Goal: Task Accomplishment & Management: Complete application form

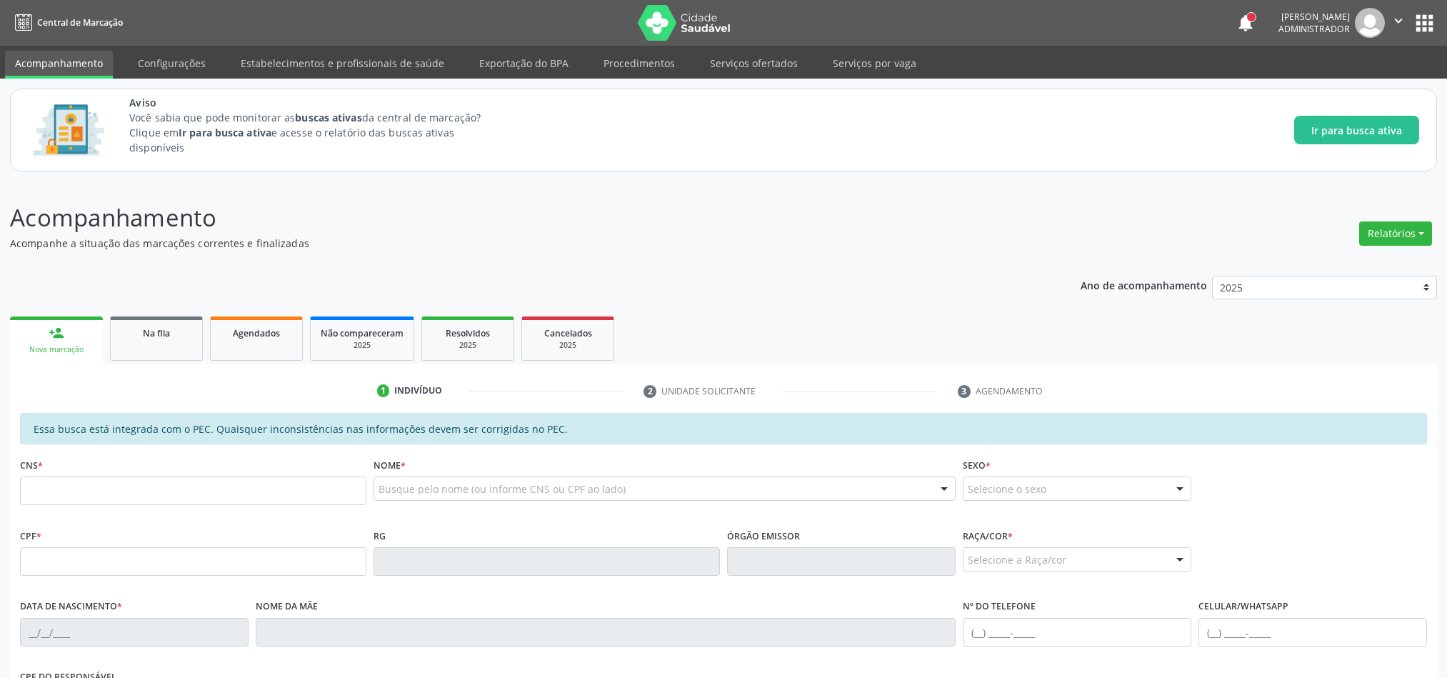
click at [189, 333] on div "Na fila" at bounding box center [156, 332] width 71 height 15
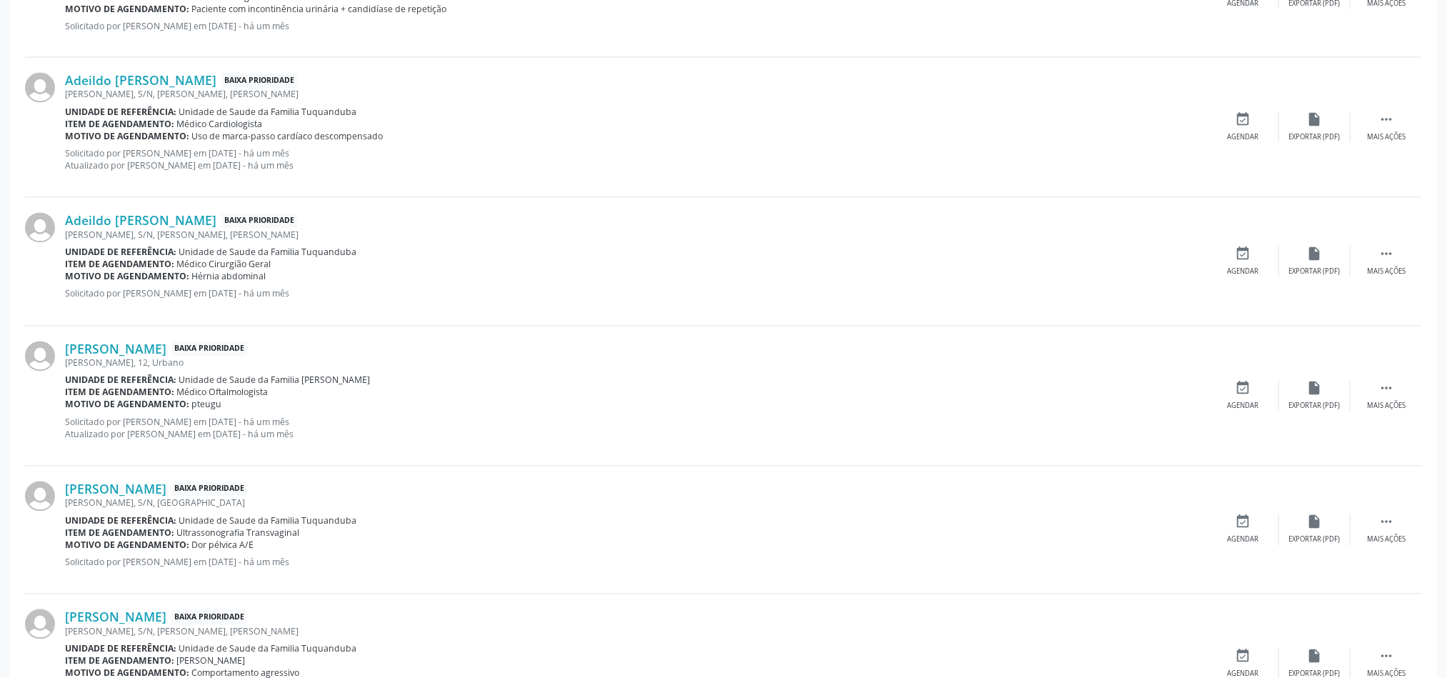
scroll to position [1916, 0]
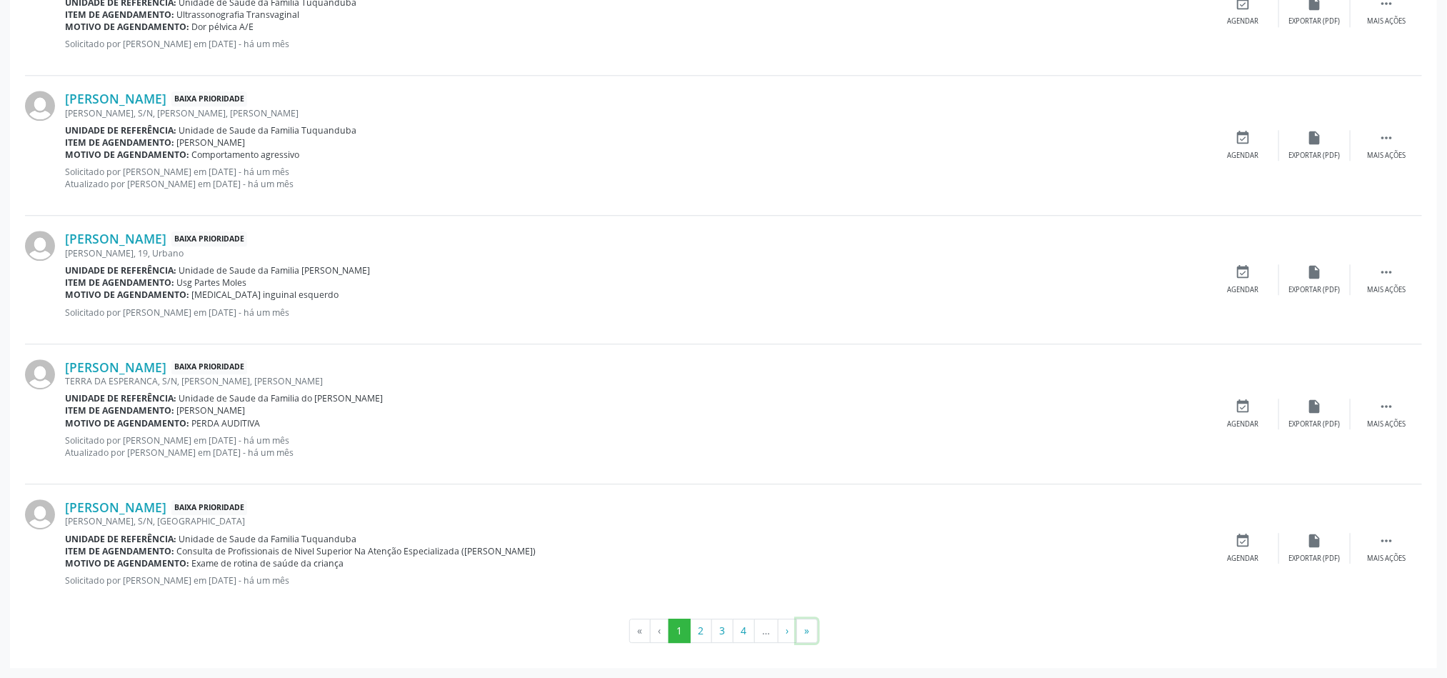
click at [814, 632] on button "»" at bounding box center [806, 630] width 21 height 24
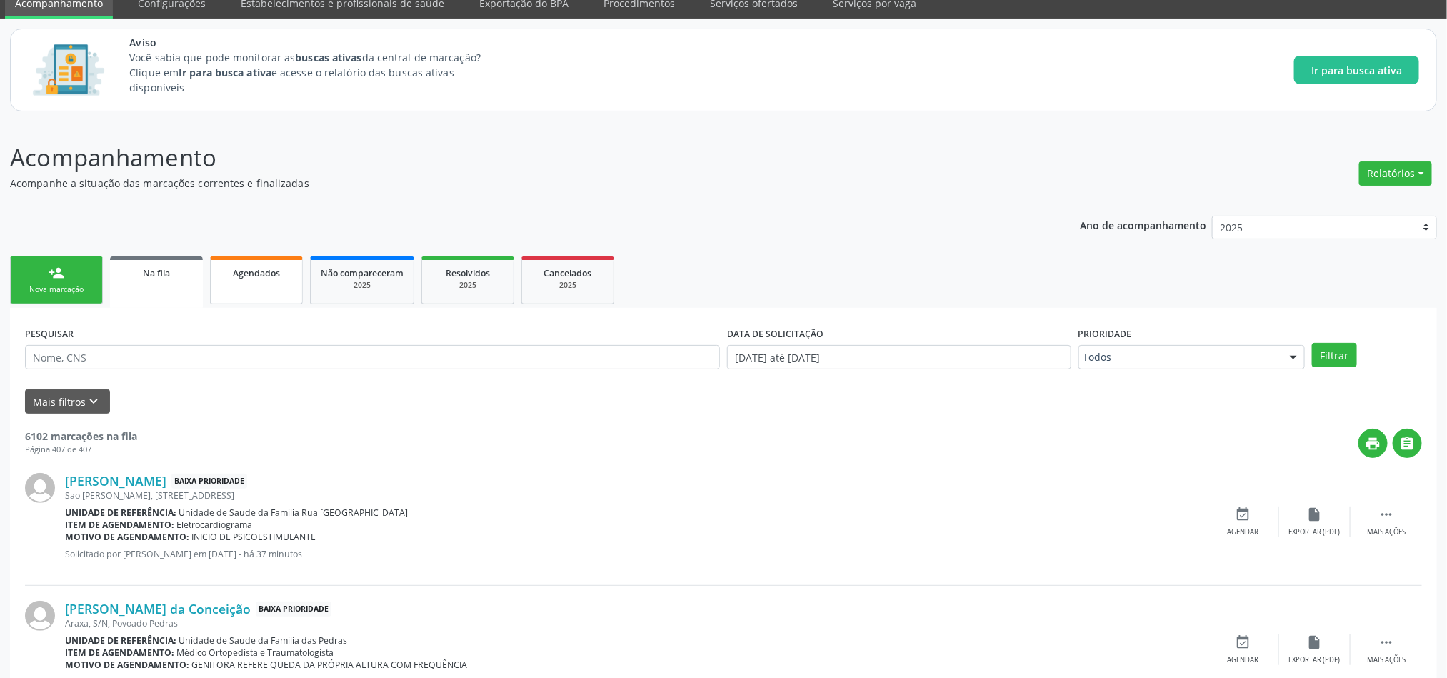
scroll to position [0, 0]
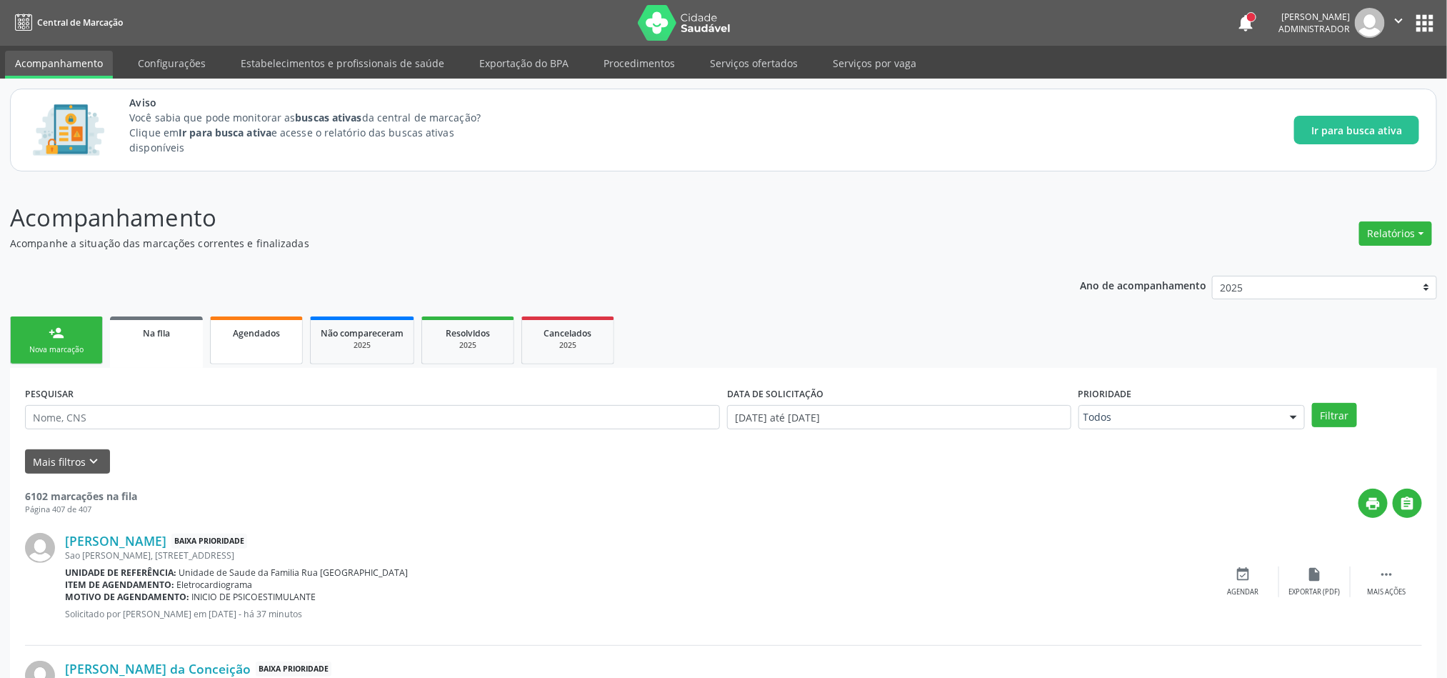
click at [260, 327] on span "Agendados" at bounding box center [256, 333] width 47 height 12
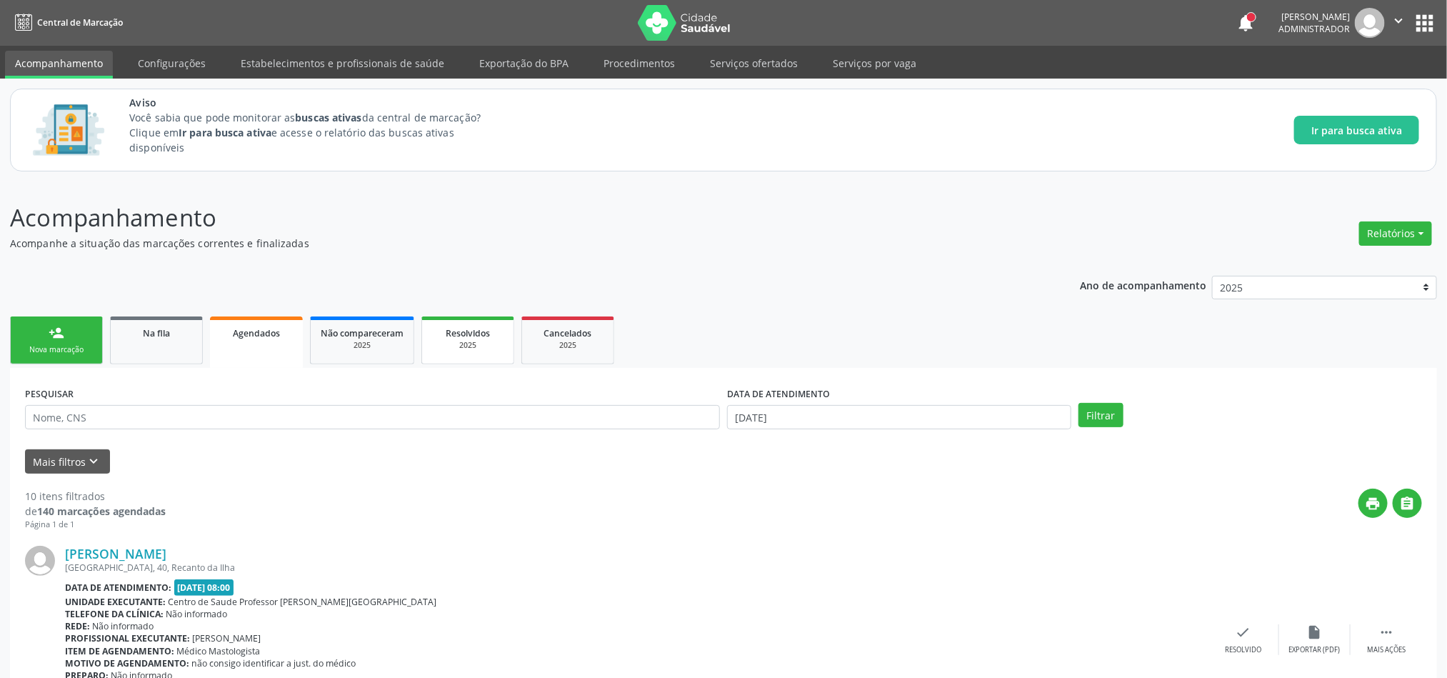
click at [459, 330] on span "Resolvidos" at bounding box center [468, 333] width 44 height 12
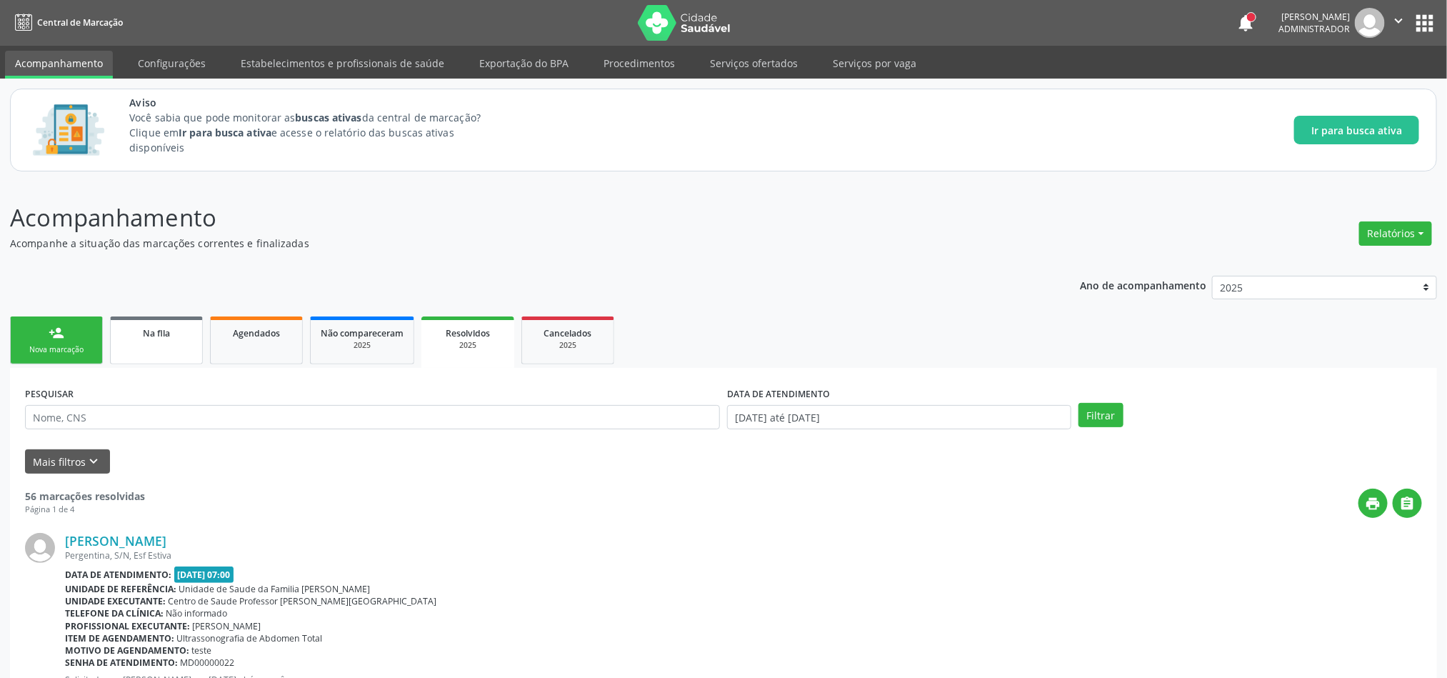
click at [148, 328] on span "Na fila" at bounding box center [156, 333] width 27 height 12
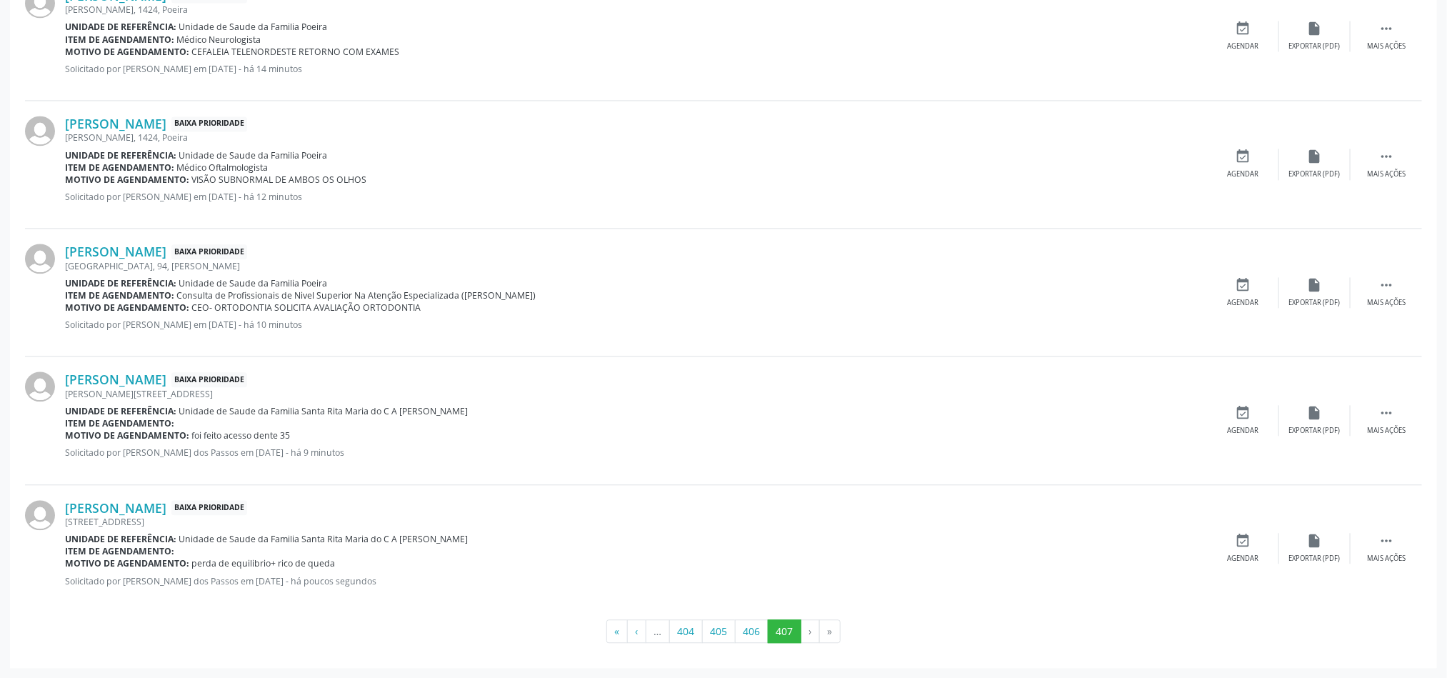
scroll to position [1573, 0]
click at [686, 628] on button "404" at bounding box center [686, 631] width 34 height 24
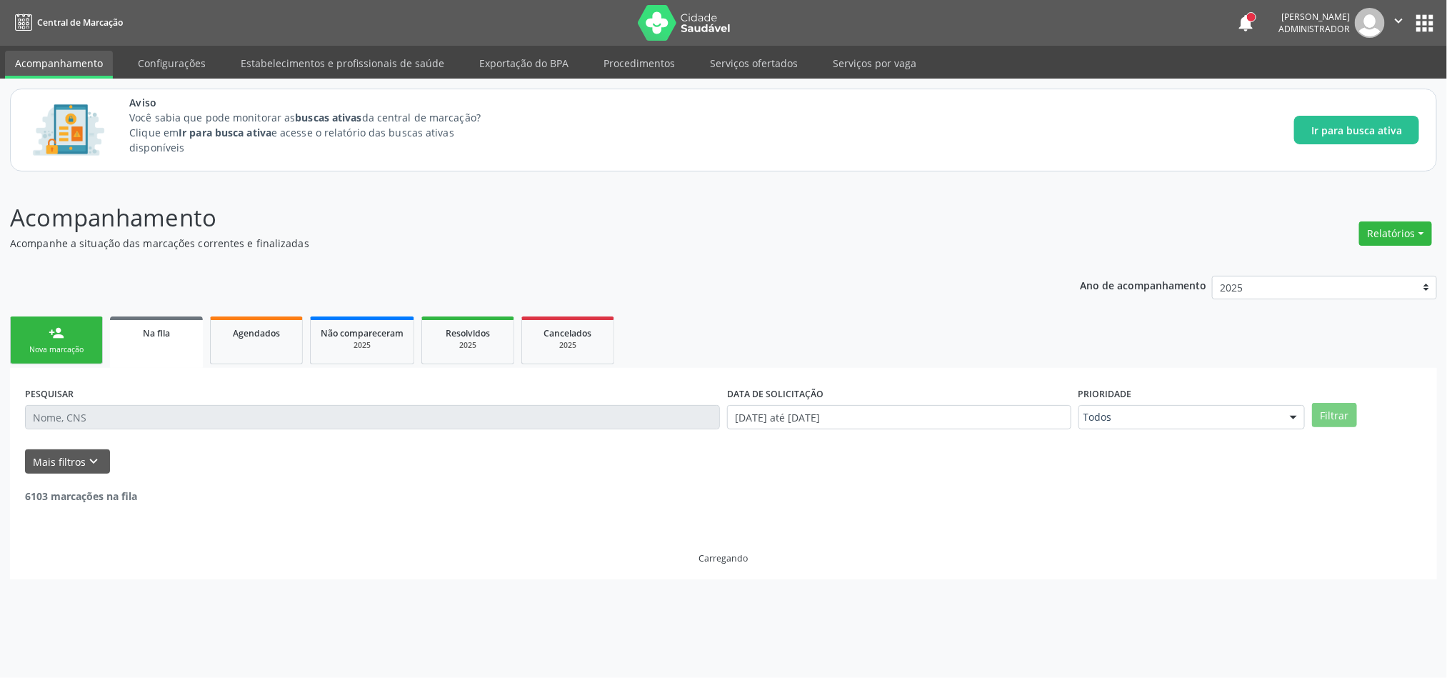
scroll to position [0, 0]
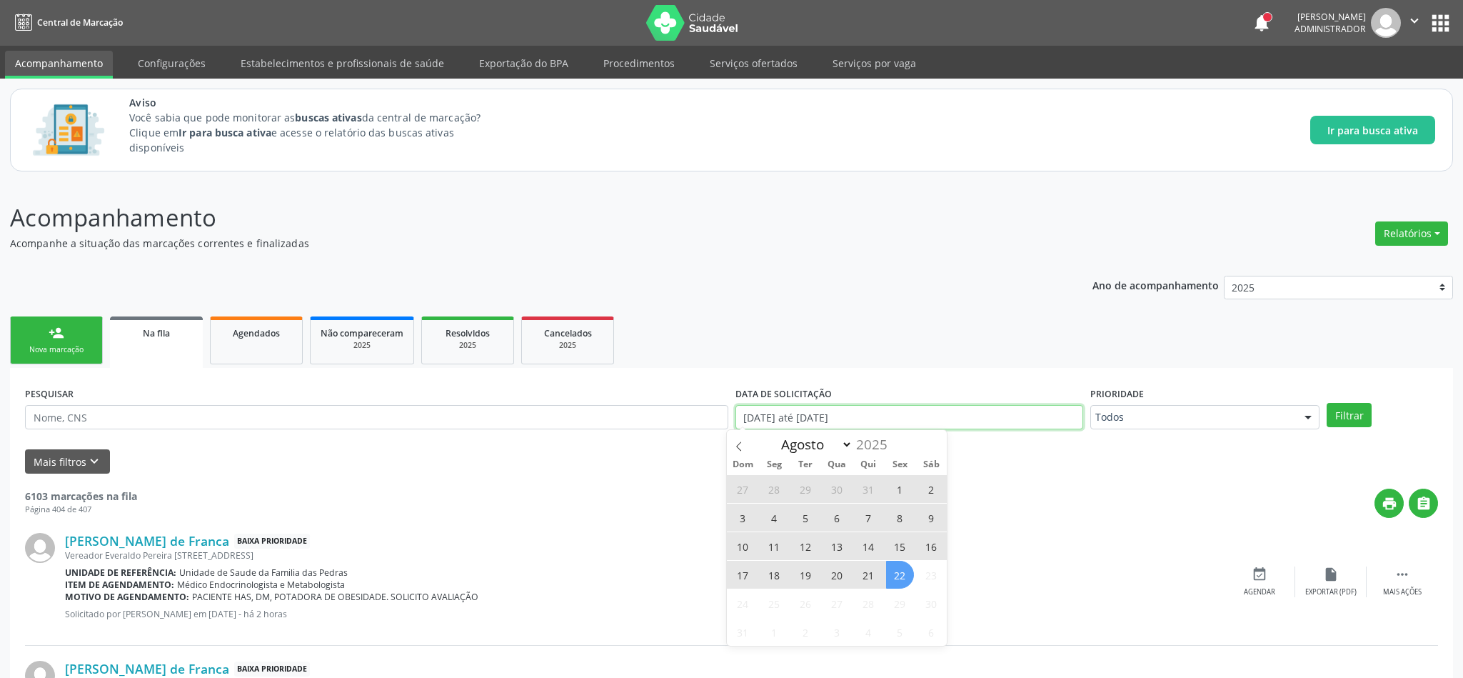
click at [823, 414] on input "[DATE] até [DATE]" at bounding box center [910, 417] width 348 height 24
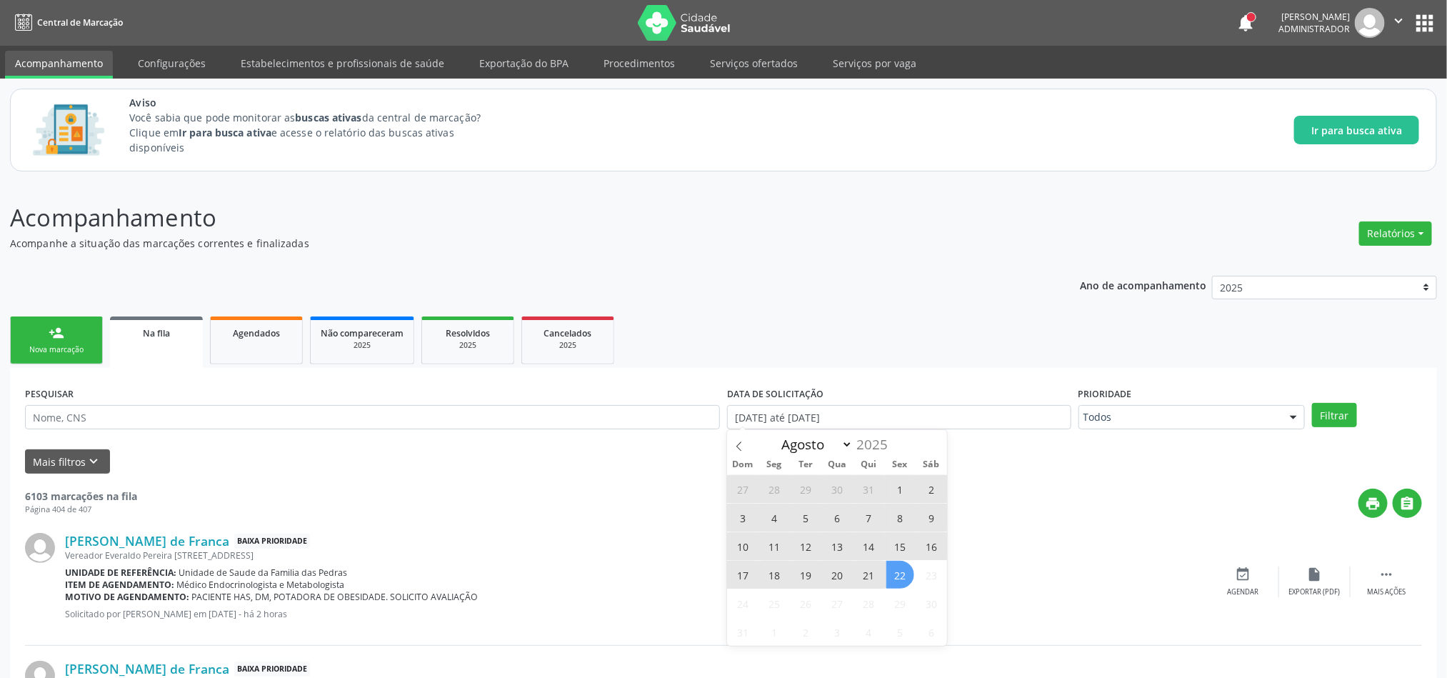
click at [836, 576] on span "20" at bounding box center [837, 575] width 28 height 28
type input "[DATE]"
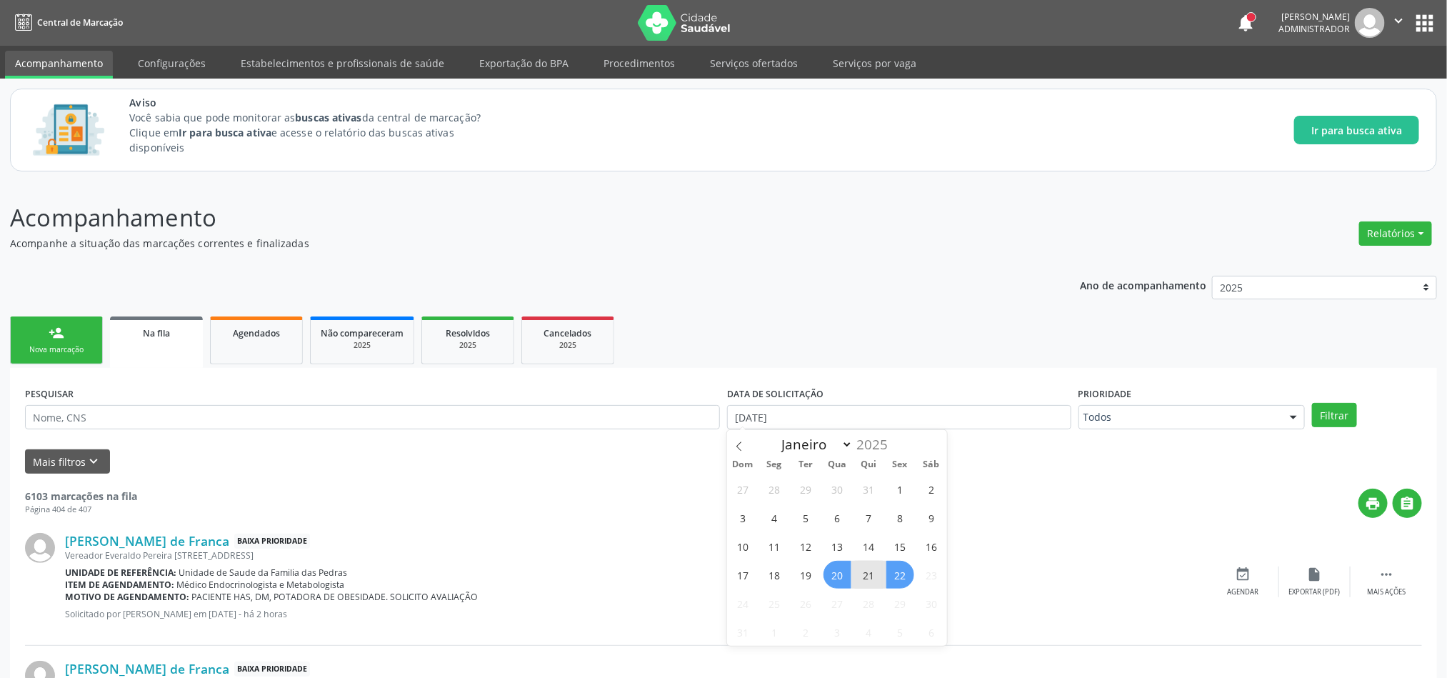
click at [904, 577] on span "22" at bounding box center [900, 575] width 28 height 28
click at [1339, 409] on button "Filtrar" at bounding box center [1334, 415] width 45 height 24
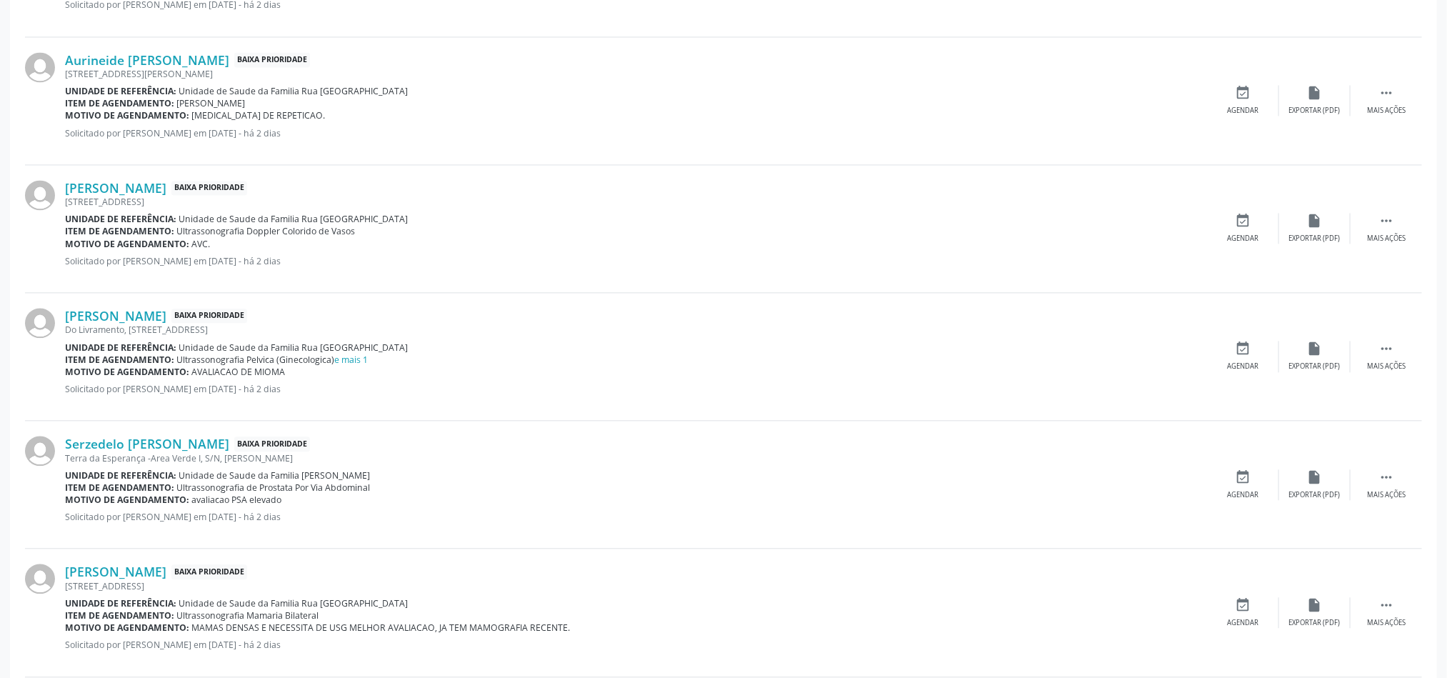
scroll to position [1842, 0]
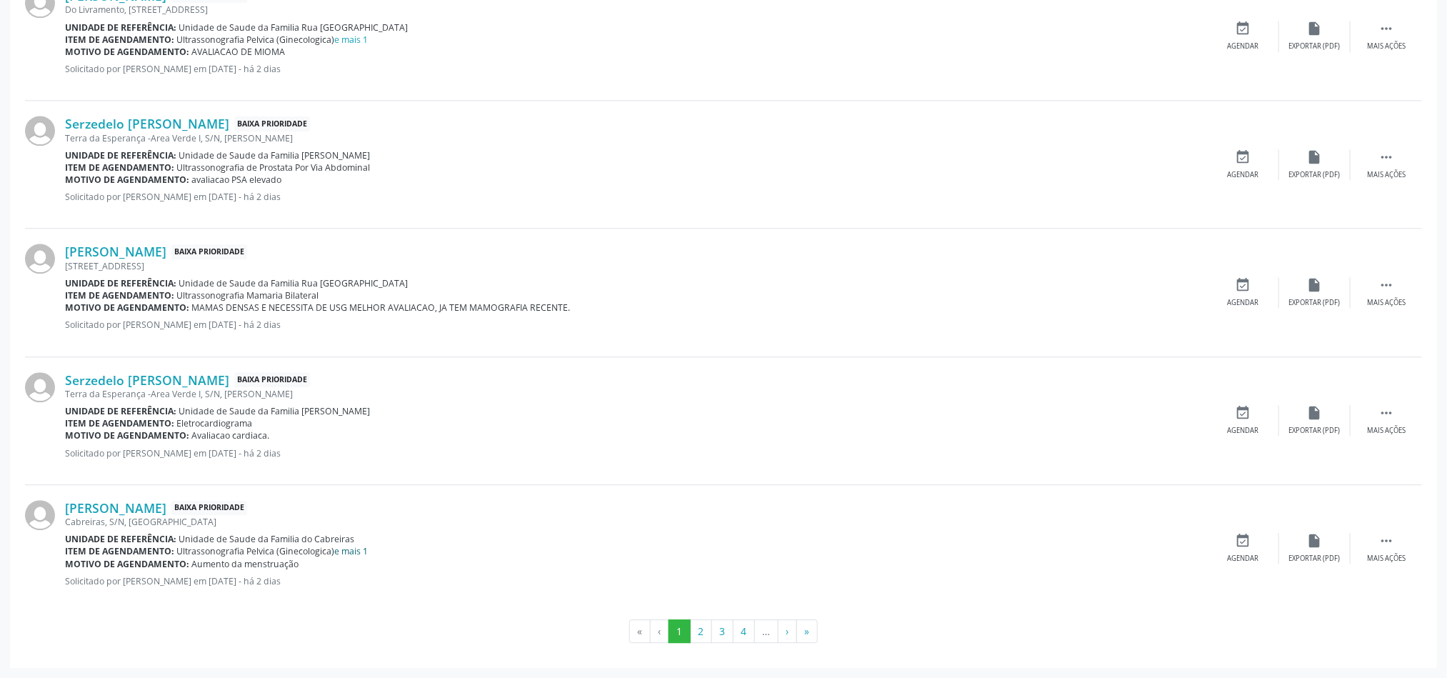
click at [354, 549] on link "e mais 1" at bounding box center [352, 551] width 34 height 12
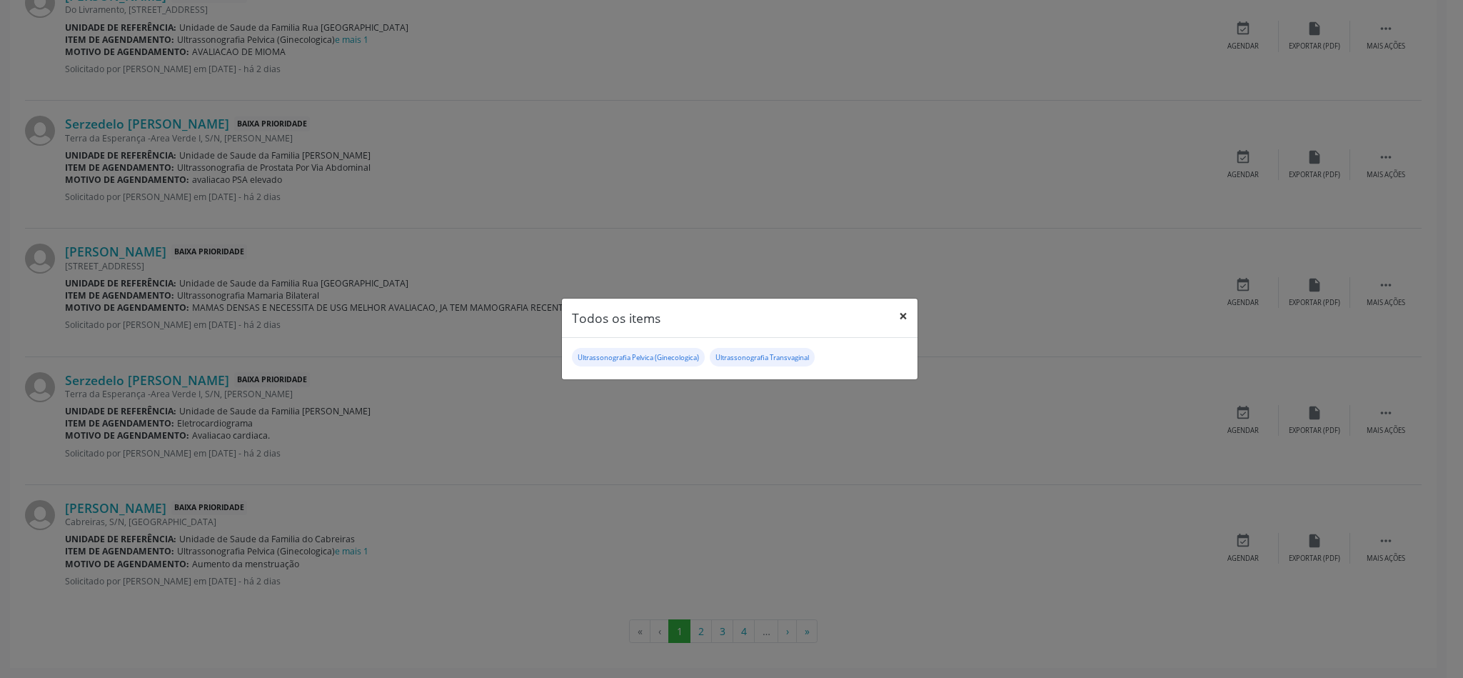
click at [906, 317] on button "×" at bounding box center [903, 315] width 29 height 35
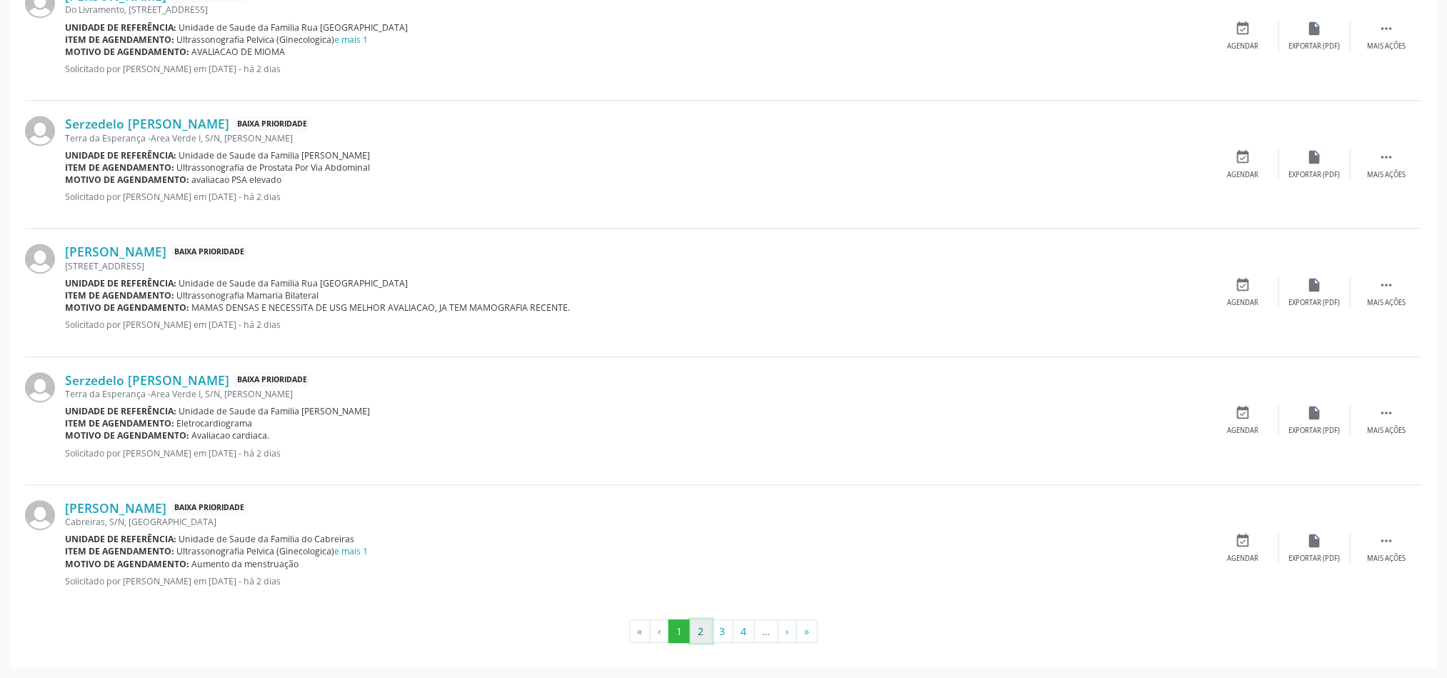
click at [706, 632] on button "2" at bounding box center [701, 631] width 22 height 24
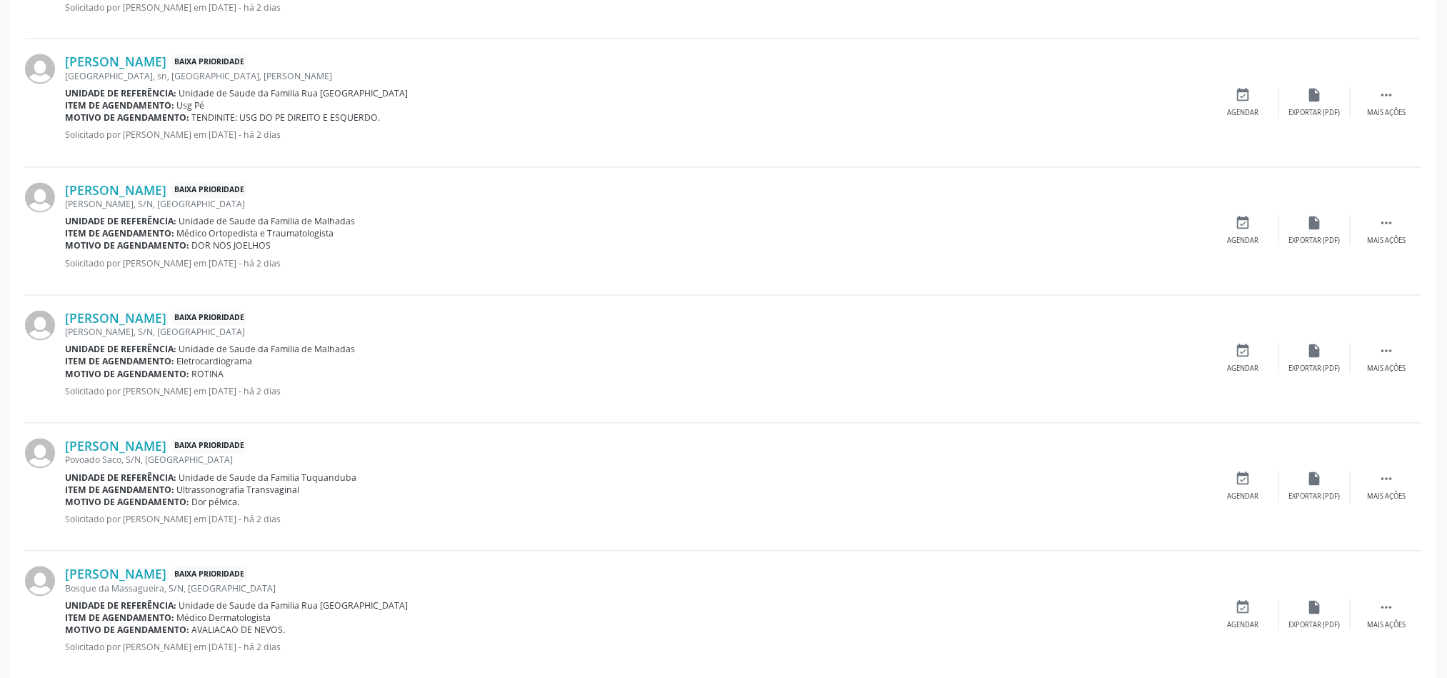
scroll to position [1500, 0]
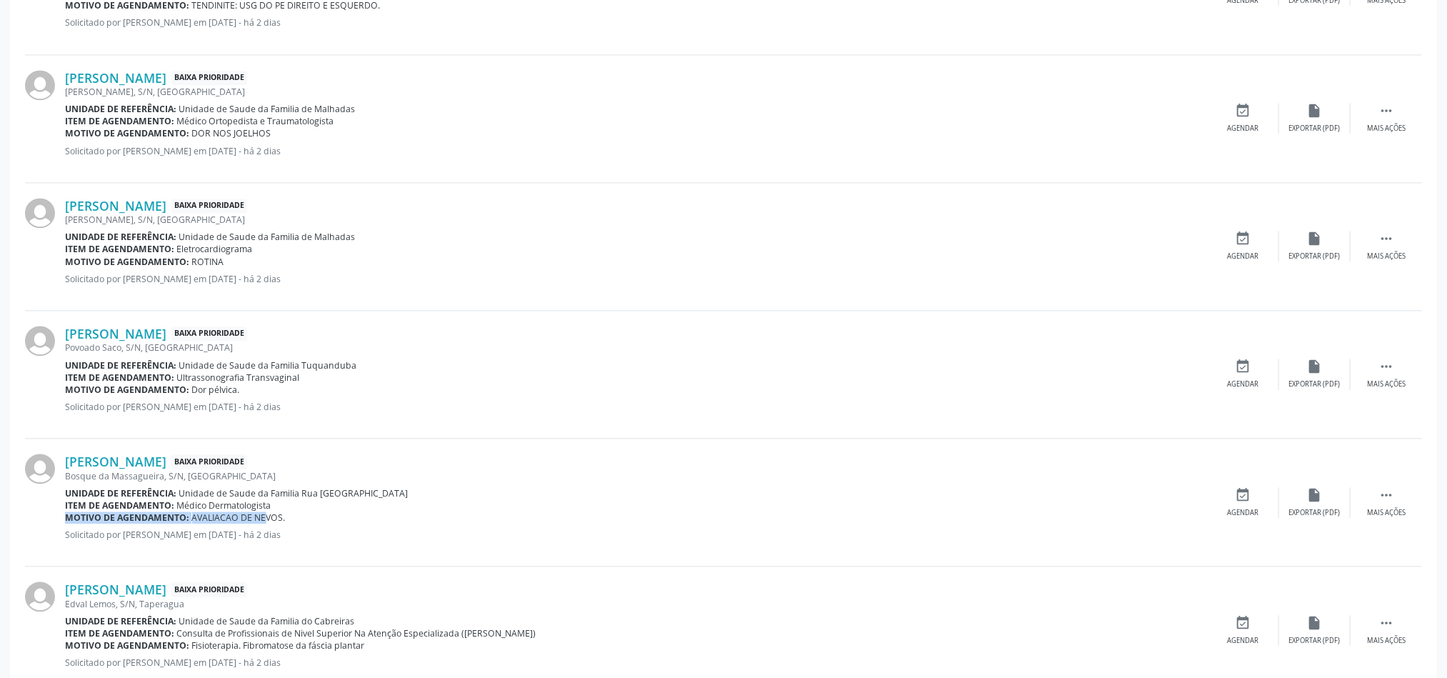
drag, startPoint x: 257, startPoint y: 515, endPoint x: 333, endPoint y: 513, distance: 75.7
click at [333, 513] on div "[PERSON_NAME] Baixa Prioridade [GEOGRAPHIC_DATA], S/N, [GEOGRAPHIC_DATA] Unidad…" at bounding box center [636, 501] width 1143 height 97
click at [284, 521] on div "Motivo de agendamento: AVALIACAO DE NEVOS." at bounding box center [636, 517] width 1143 height 12
drag, startPoint x: 260, startPoint y: 521, endPoint x: 294, endPoint y: 521, distance: 34.3
click at [294, 521] on div "Motivo de agendamento: AVALIACAO DE NEVOS." at bounding box center [636, 517] width 1143 height 12
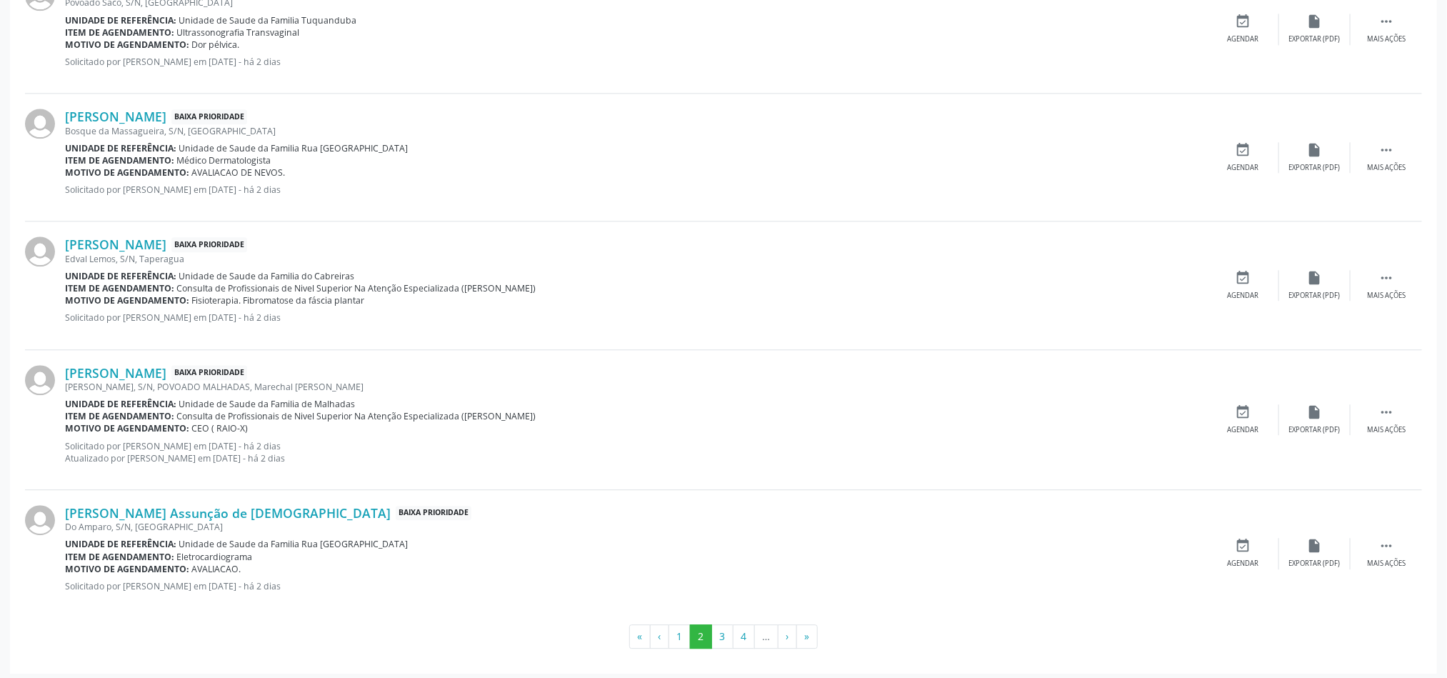
scroll to position [1855, 0]
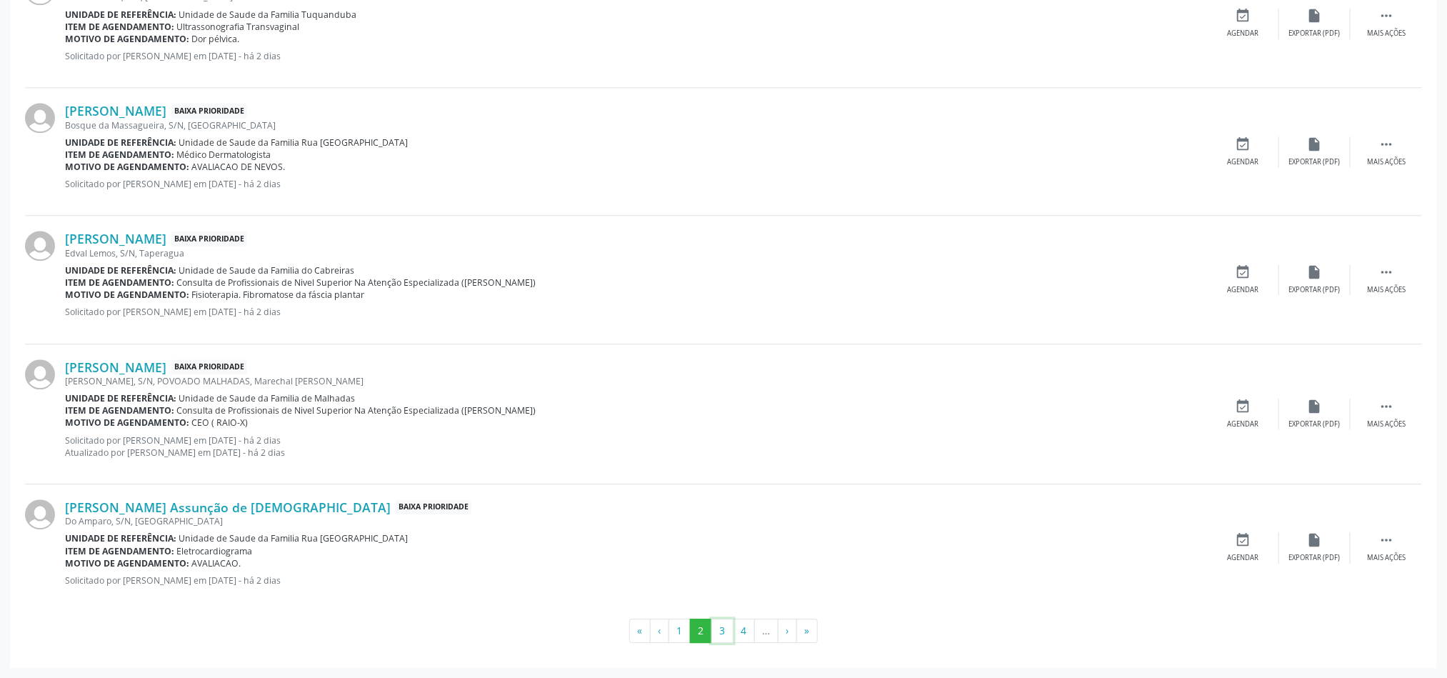
click at [729, 628] on button "3" at bounding box center [722, 630] width 22 height 24
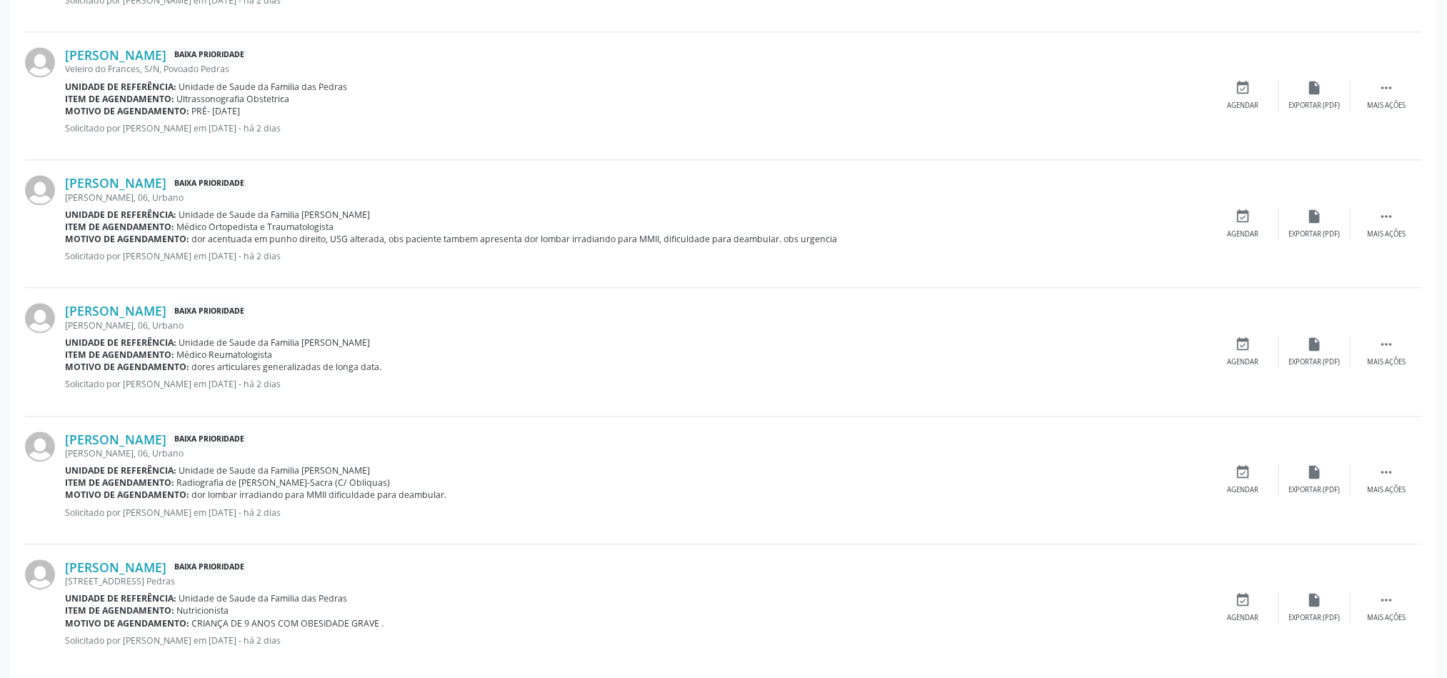
scroll to position [1842, 0]
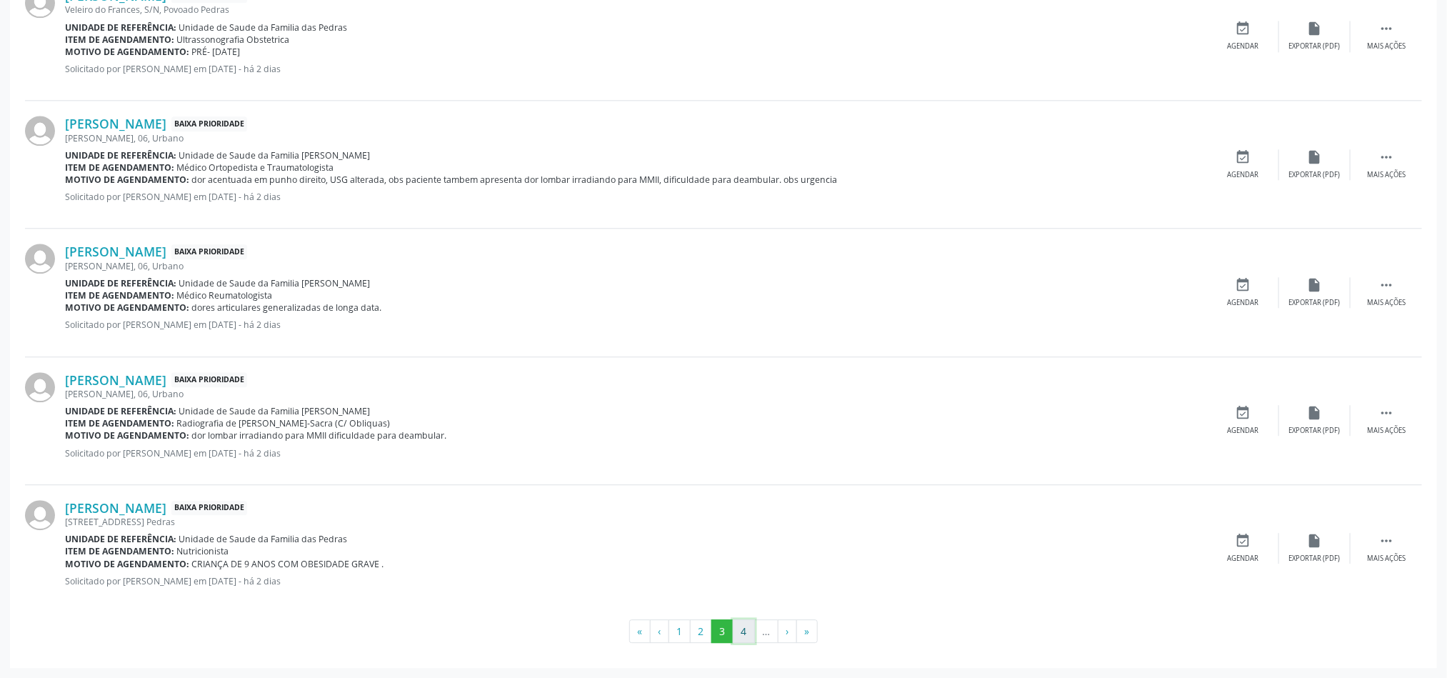
click at [739, 628] on button "4" at bounding box center [744, 631] width 22 height 24
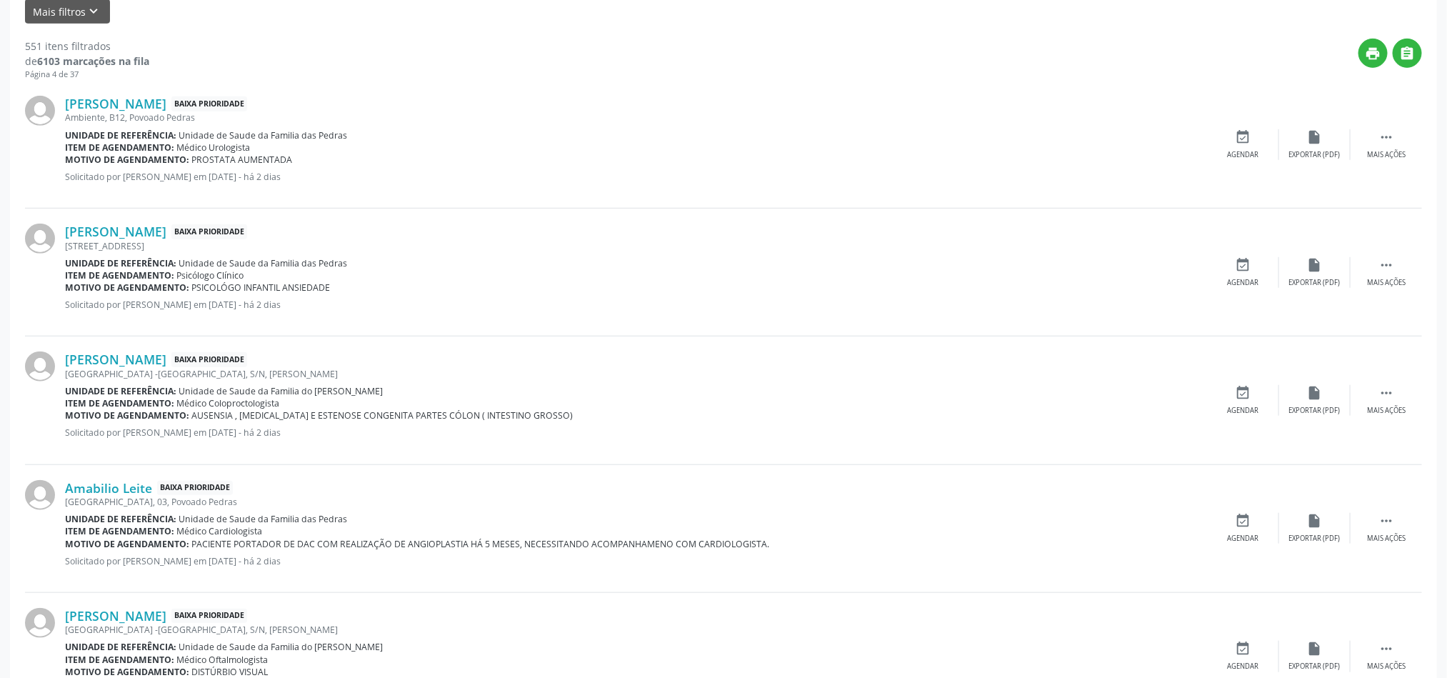
scroll to position [0, 0]
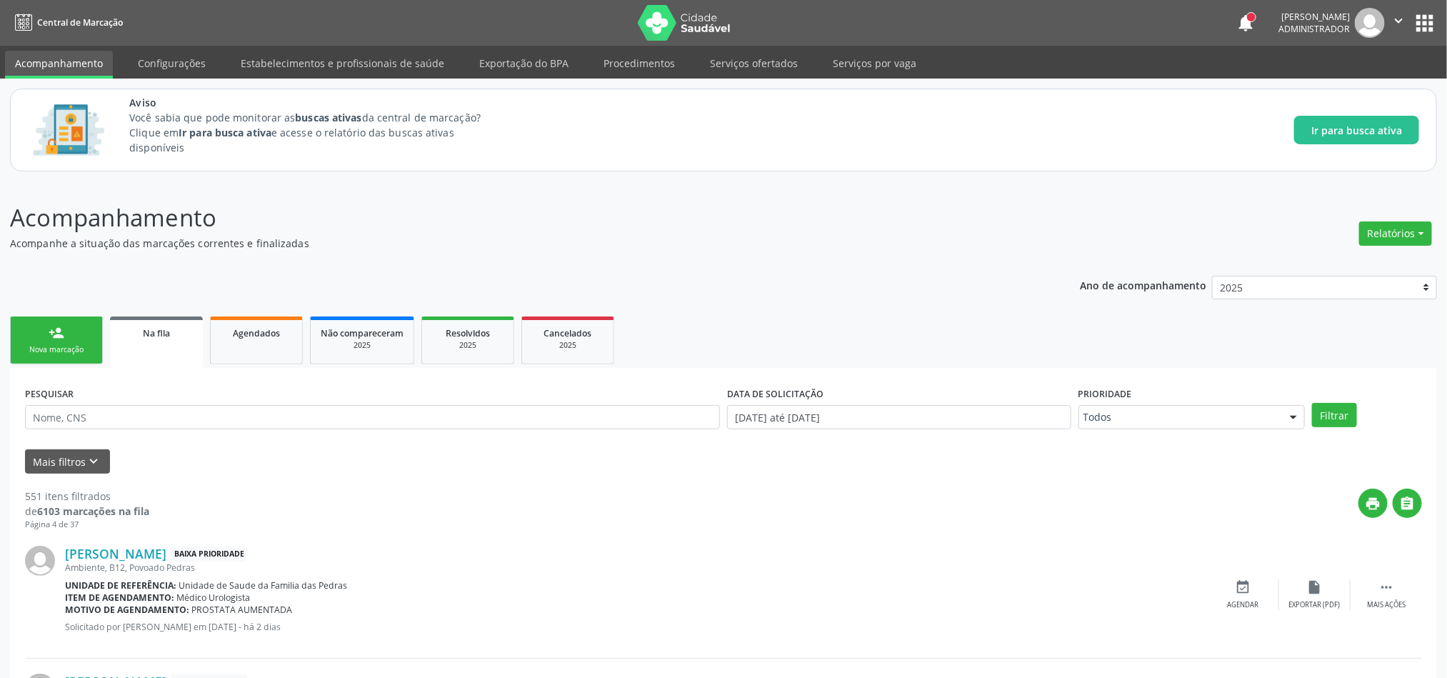
drag, startPoint x: 60, startPoint y: 356, endPoint x: 101, endPoint y: 347, distance: 41.7
click at [60, 356] on link "person_add Nova marcação" at bounding box center [56, 340] width 93 height 48
click at [66, 347] on div "Nova marcação" at bounding box center [56, 349] width 71 height 11
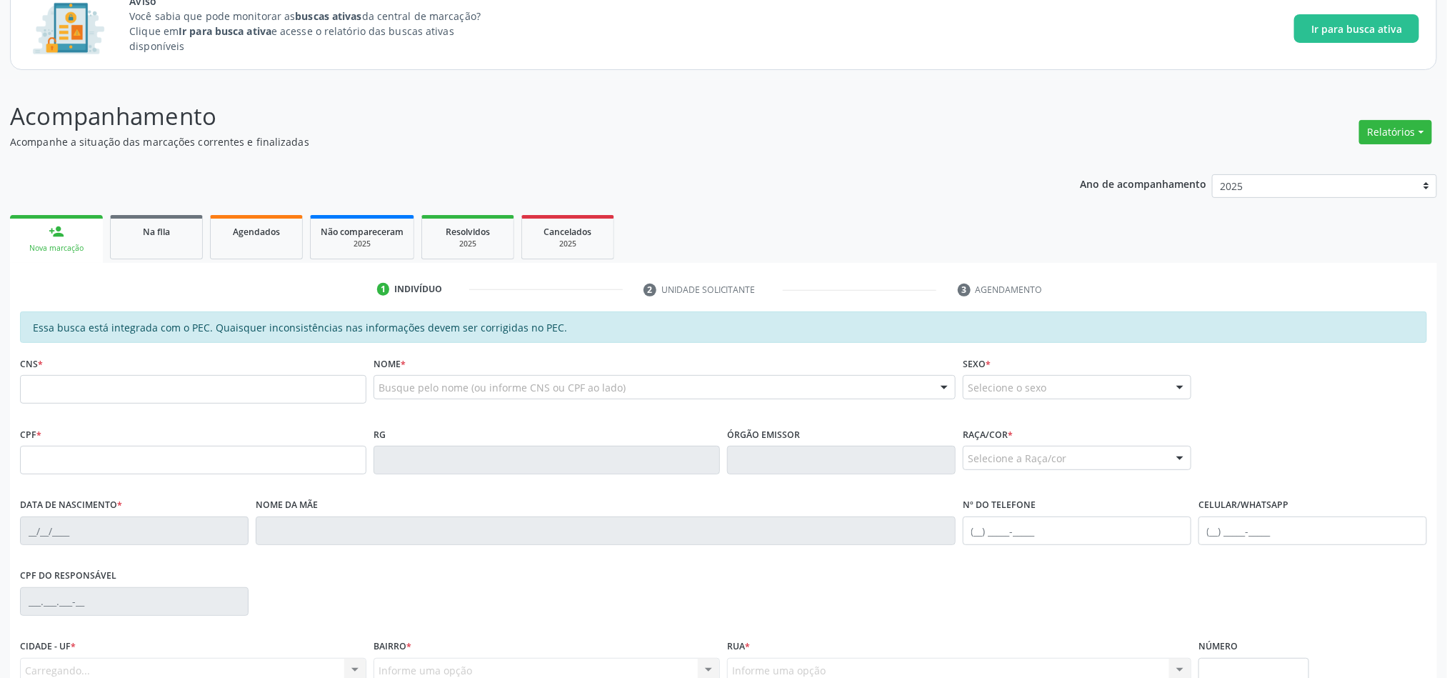
scroll to position [242, 0]
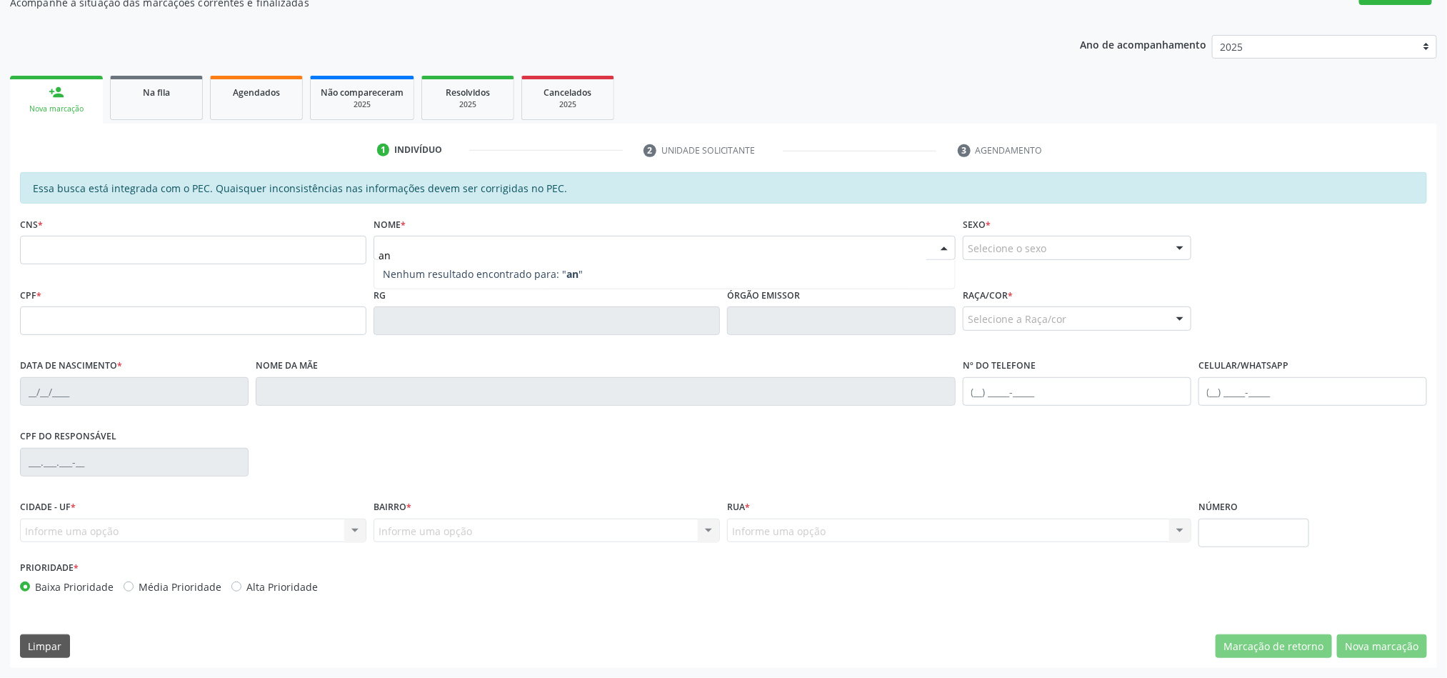
type input "ana"
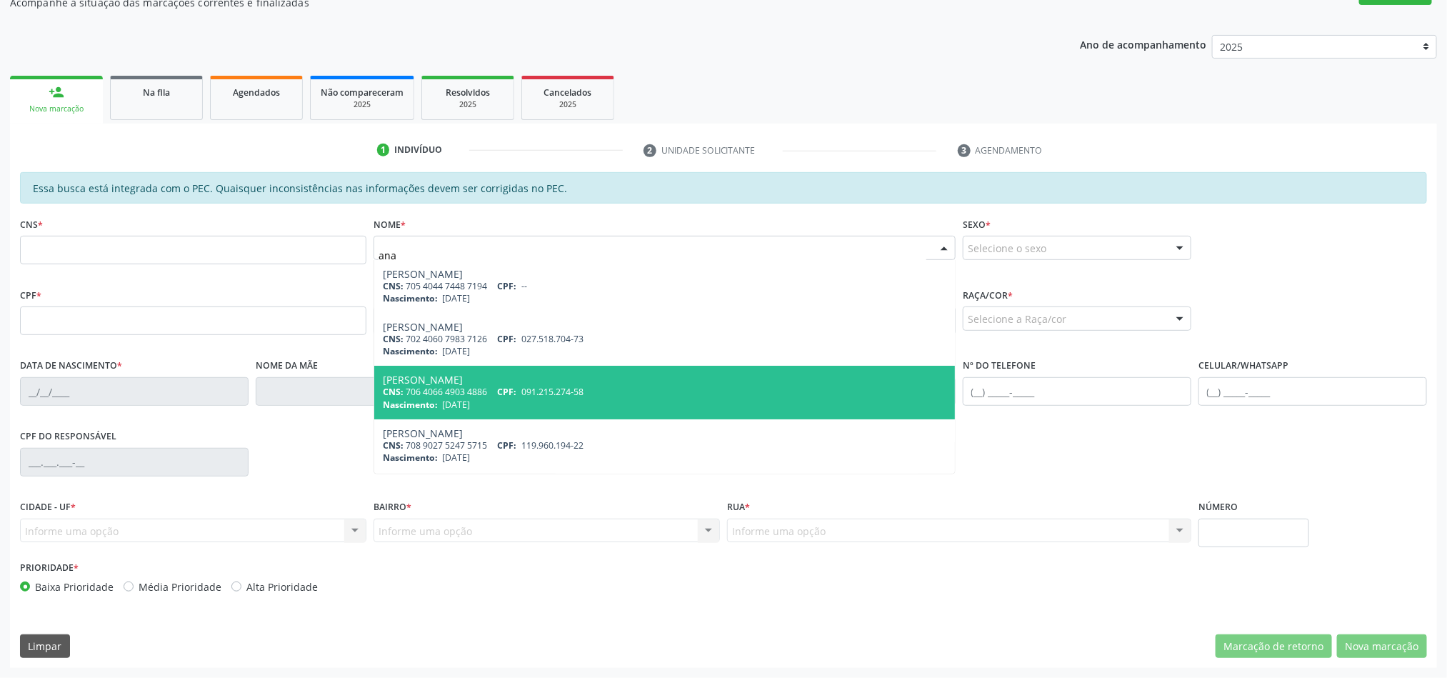
click at [466, 409] on span "[DATE]" at bounding box center [457, 404] width 28 height 12
type input "706 4066 4903 4886"
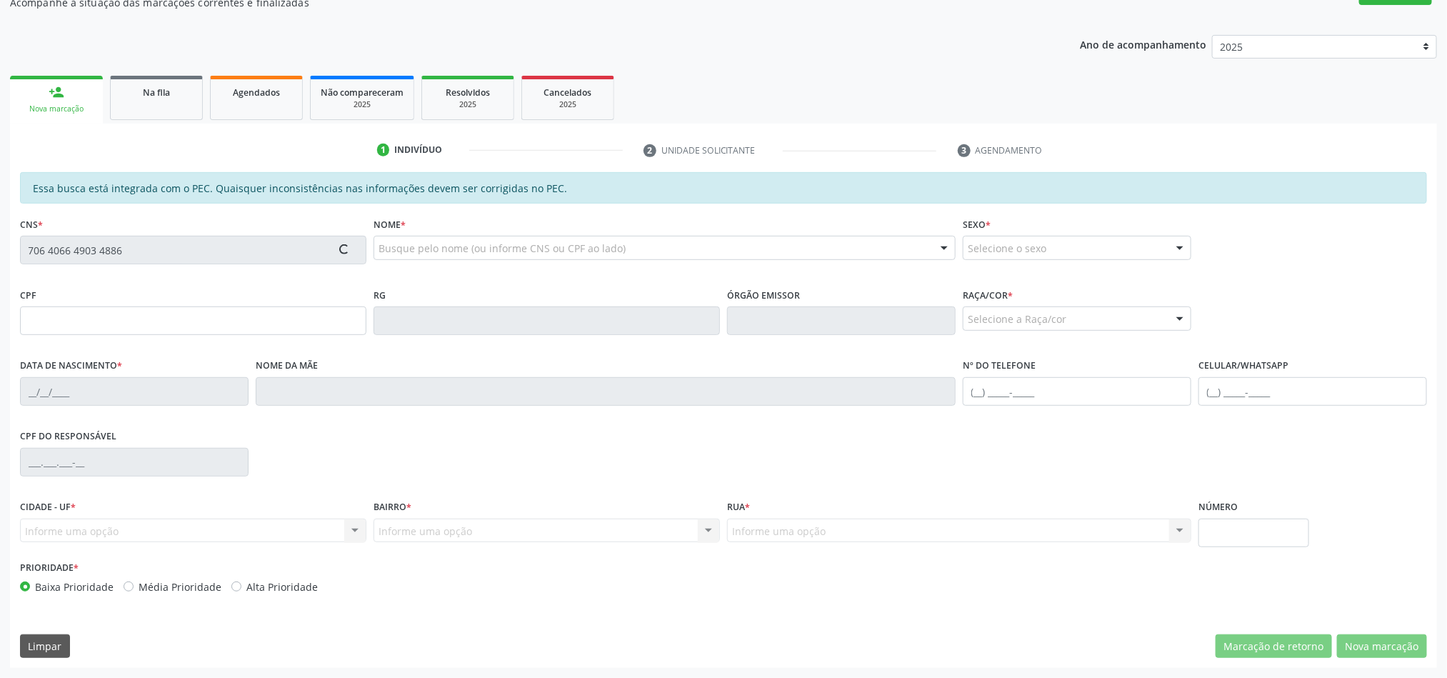
type input "091.215.274-58"
type input "[DATE]"
type input "[PERSON_NAME]"
type input "[PHONE_NUMBER]"
type input "44"
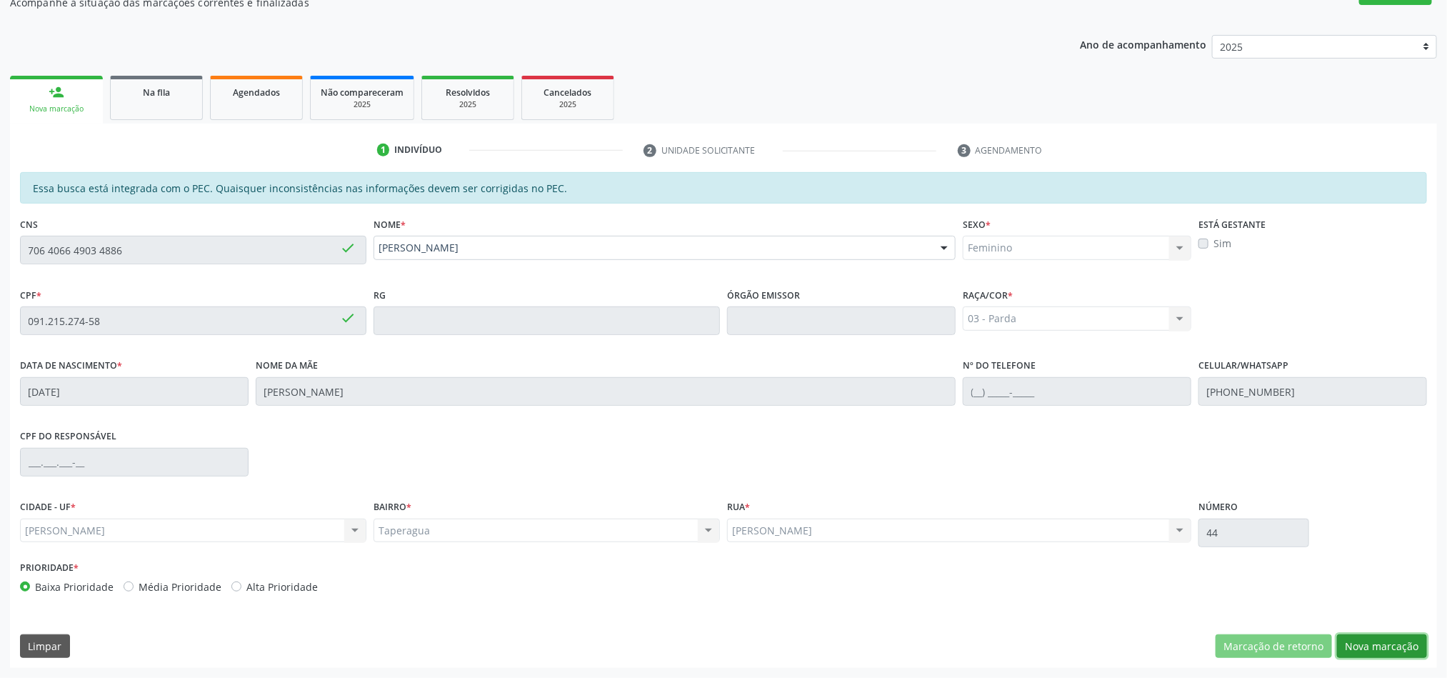
click at [1385, 650] on button "Nova marcação" at bounding box center [1382, 646] width 90 height 24
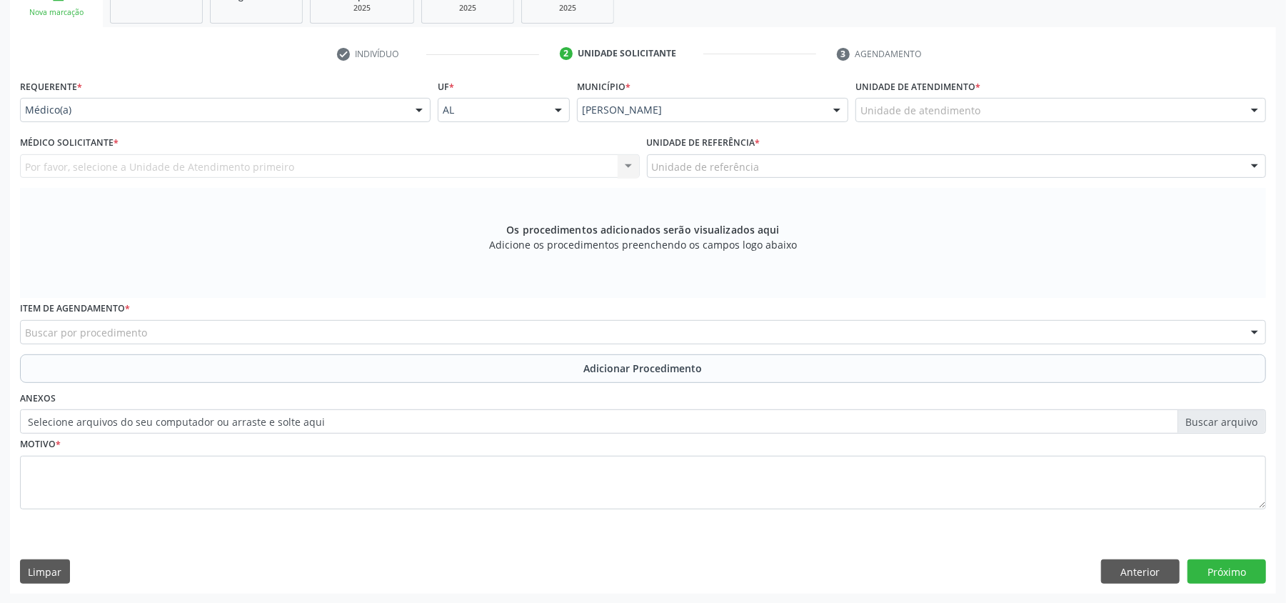
scroll to position [340, 0]
click at [1185, 417] on label "Selecione arquivos do seu computador ou arraste e solte aqui" at bounding box center [643, 420] width 1246 height 24
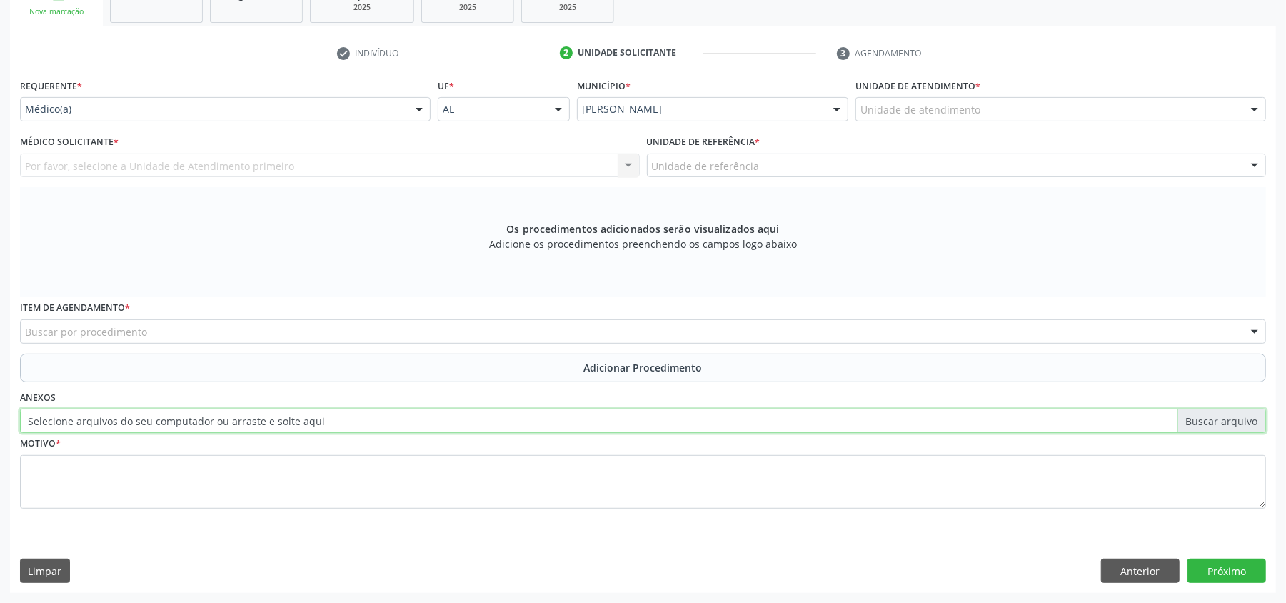
click at [1185, 417] on input "Selecione arquivos do seu computador ou arraste e solte aqui" at bounding box center [643, 420] width 1246 height 24
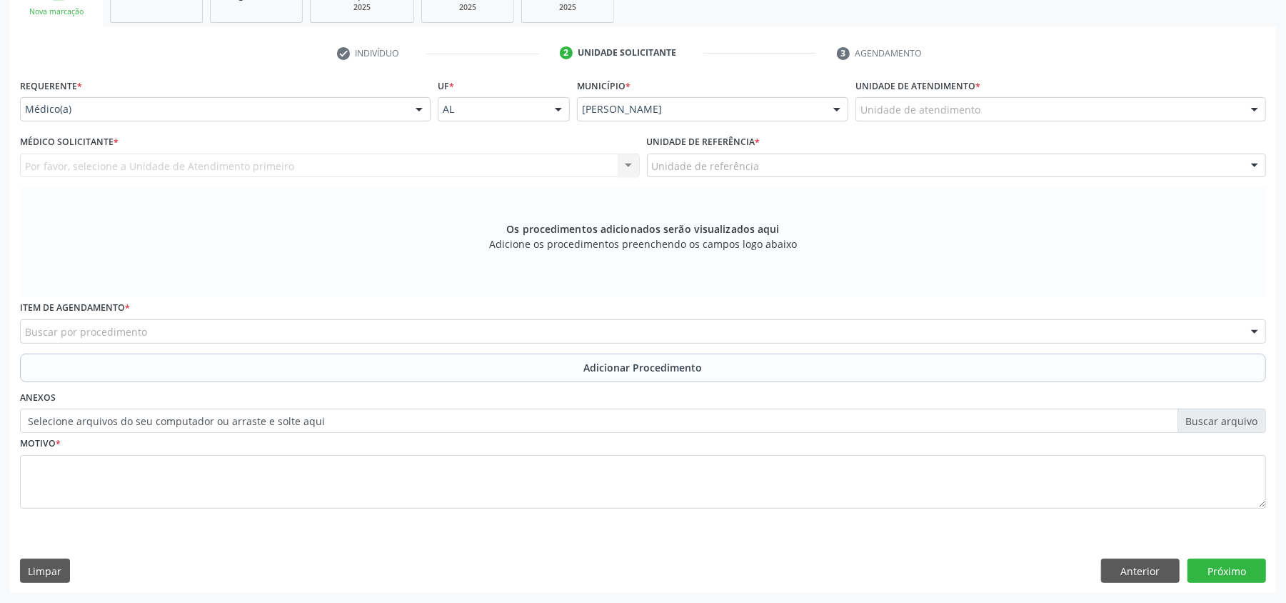
click at [1228, 421] on label "Selecione arquivos do seu computador ou arraste e solte aqui" at bounding box center [643, 420] width 1246 height 24
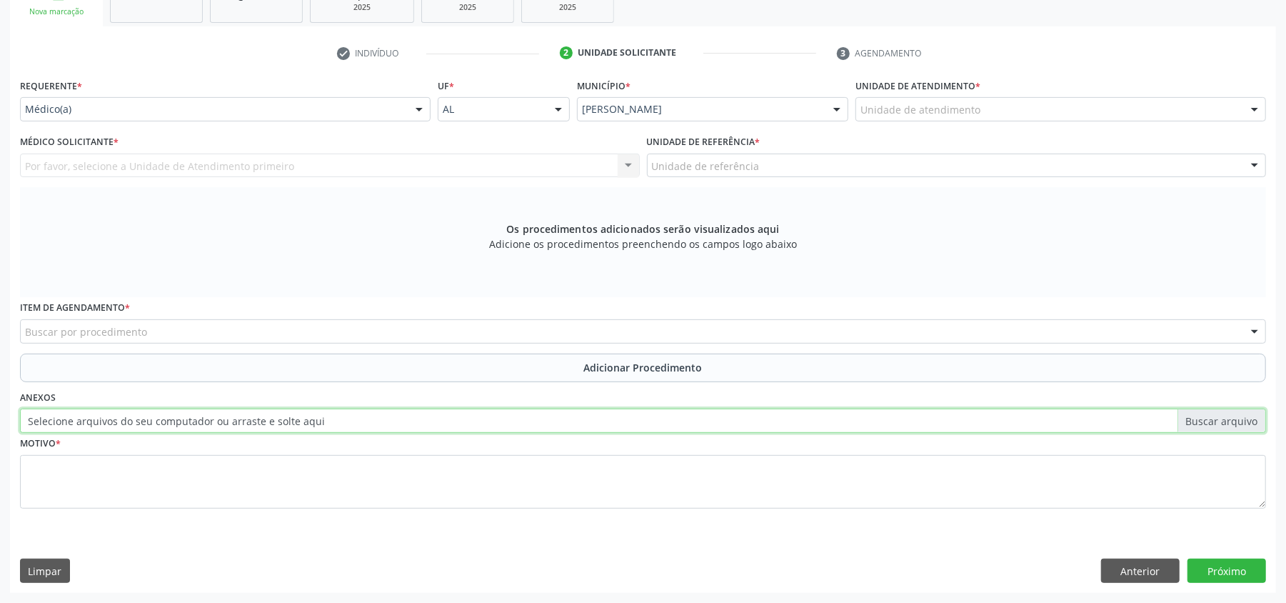
click at [1228, 421] on input "Selecione arquivos do seu computador ou arraste e solte aqui" at bounding box center [643, 420] width 1246 height 24
